Goal: Information Seeking & Learning: Learn about a topic

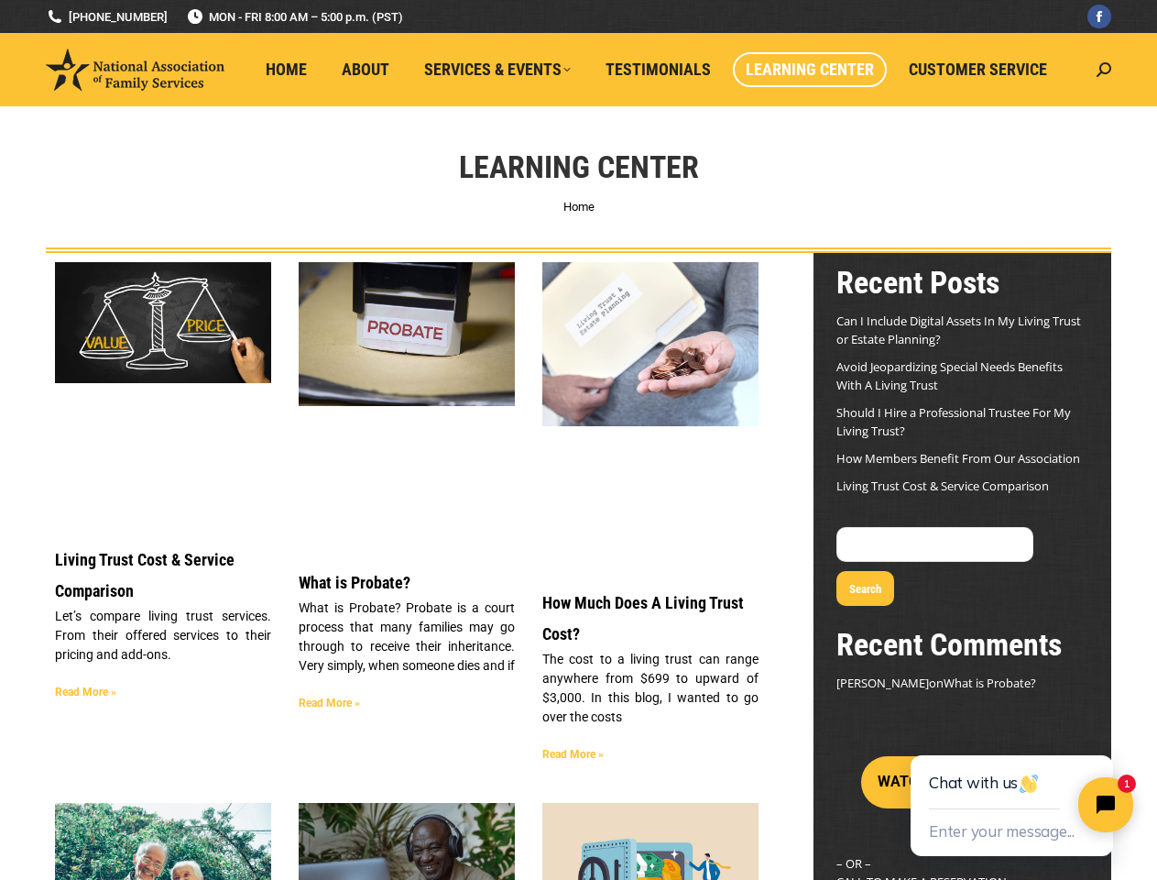
click at [407, 567] on h3 "What is Probate?" at bounding box center [407, 582] width 216 height 31
click at [9, 8] on img "Close" at bounding box center [1, 16] width 31 height 31
click at [1001, 832] on button "Enter your message..." at bounding box center [1002, 832] width 146 height 30
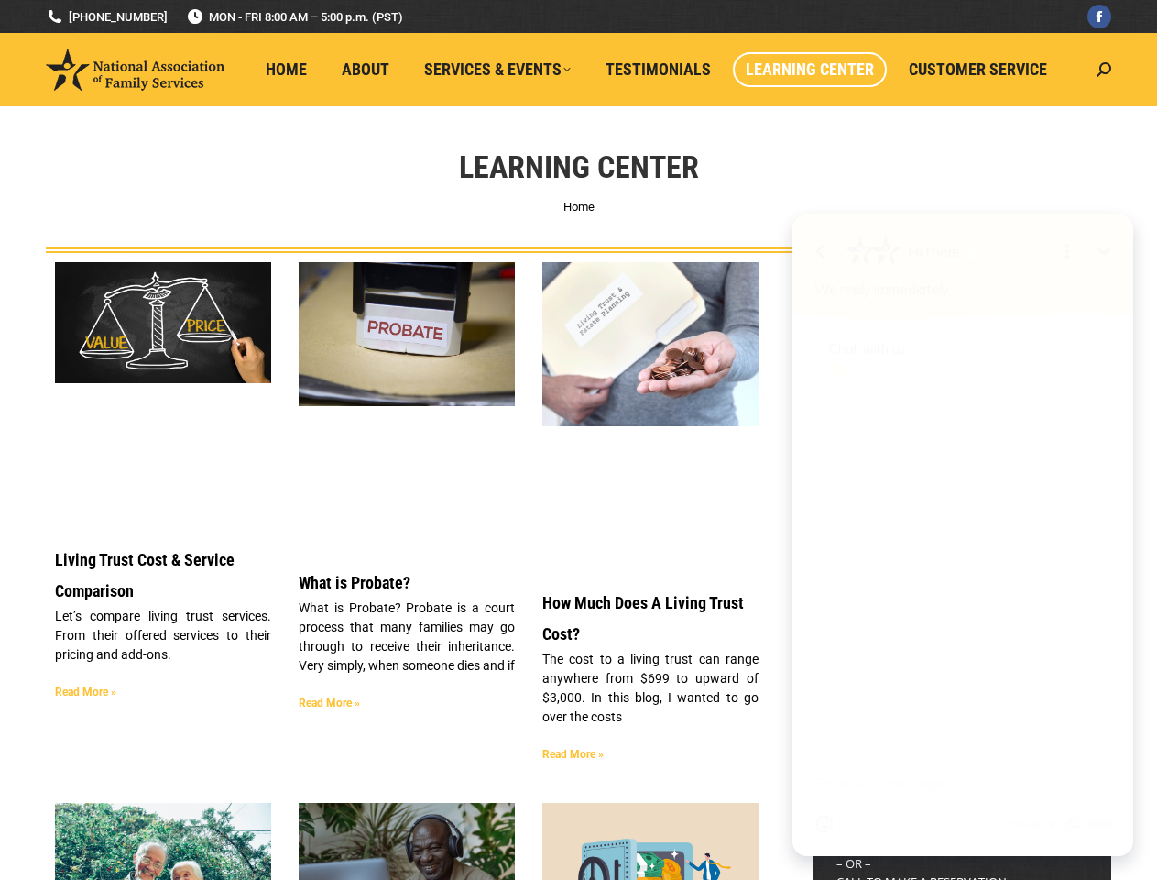
click at [1100, 736] on div "Chat with us" at bounding box center [963, 539] width 341 height 438
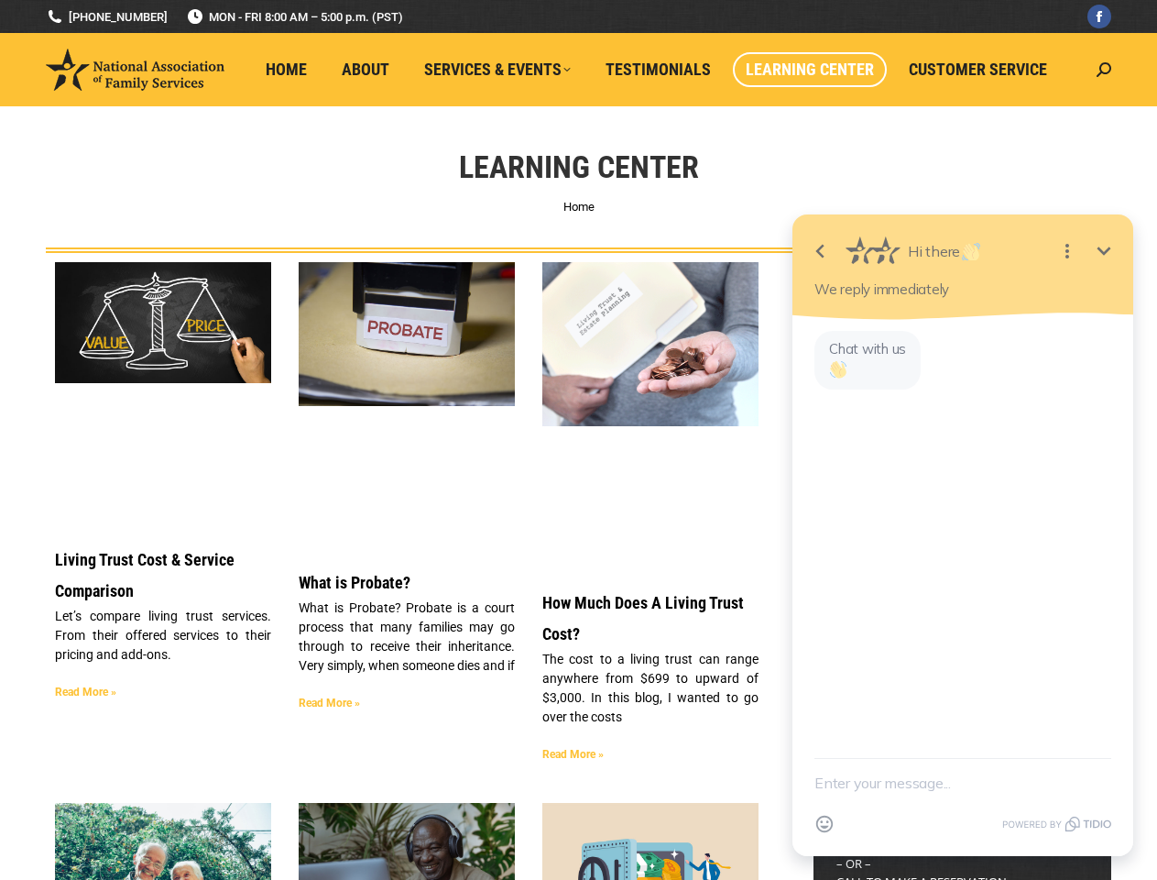
click at [1106, 804] on textarea "New message" at bounding box center [963, 783] width 297 height 48
